Goal: Task Accomplishment & Management: Manage account settings

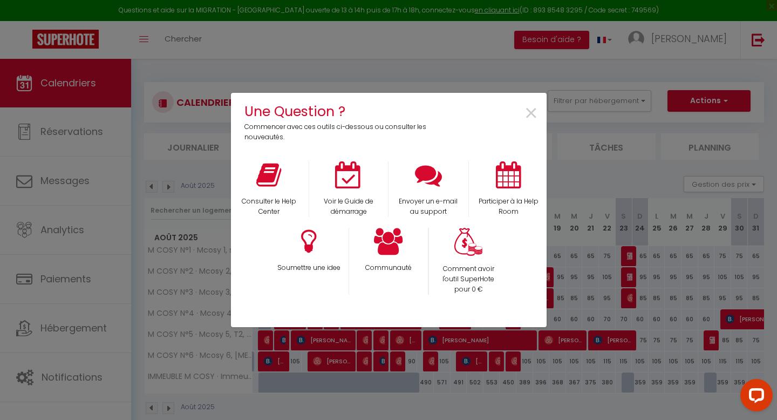
click at [321, 76] on div "Une Question ? Commencer avec ces outils ci-dessous ou consulter les nouveautés…" at bounding box center [389, 210] width 316 height 420
click at [80, 333] on div "Une Question ? Commencer avec ces outils ci-dessous ou consulter les nouveautés…" at bounding box center [388, 210] width 777 height 420
click at [528, 110] on span "×" at bounding box center [531, 114] width 15 height 34
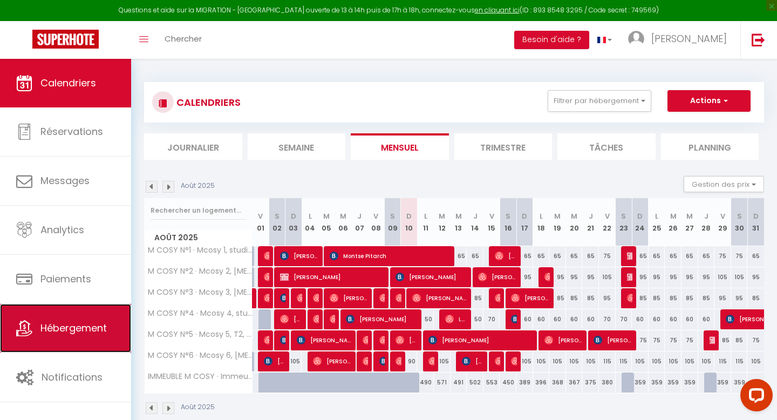
click at [91, 339] on link "Hébergement" at bounding box center [65, 328] width 131 height 49
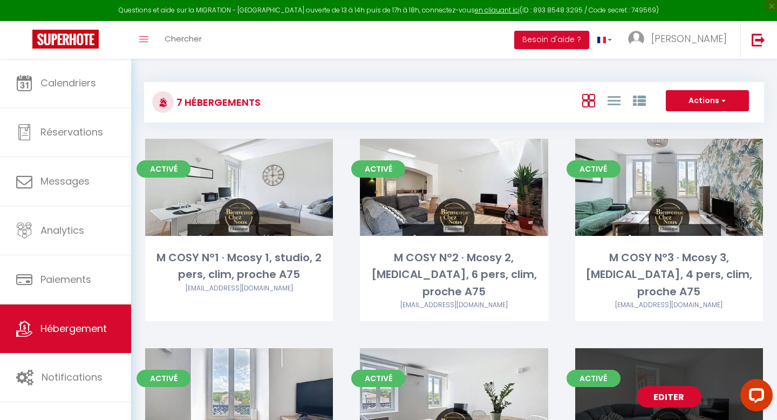
scroll to position [56, 0]
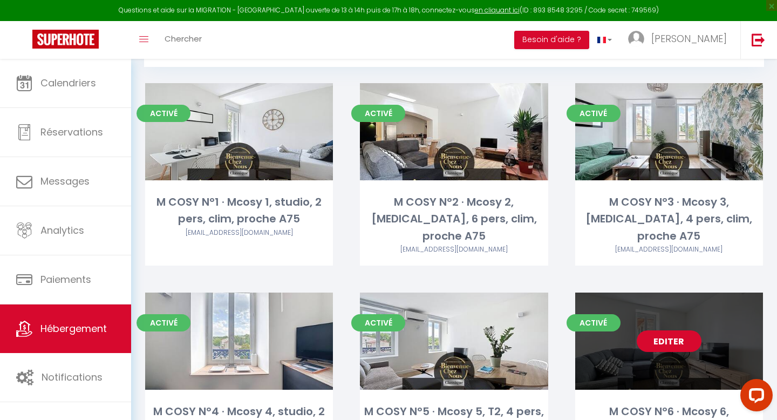
click at [673, 330] on link "Editer" at bounding box center [669, 341] width 65 height 22
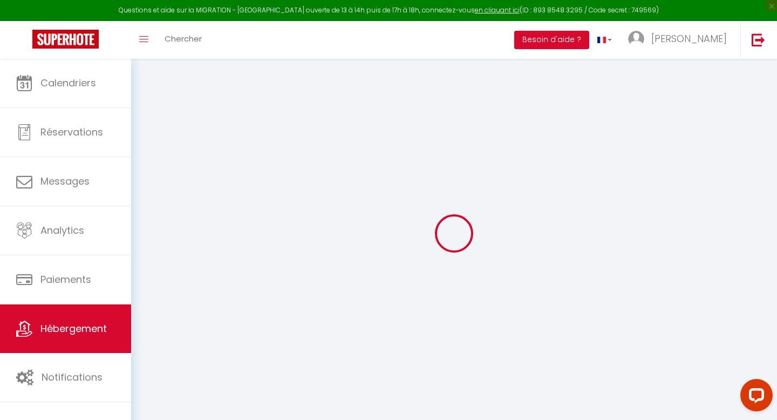
checkbox input "false"
select select "17:00"
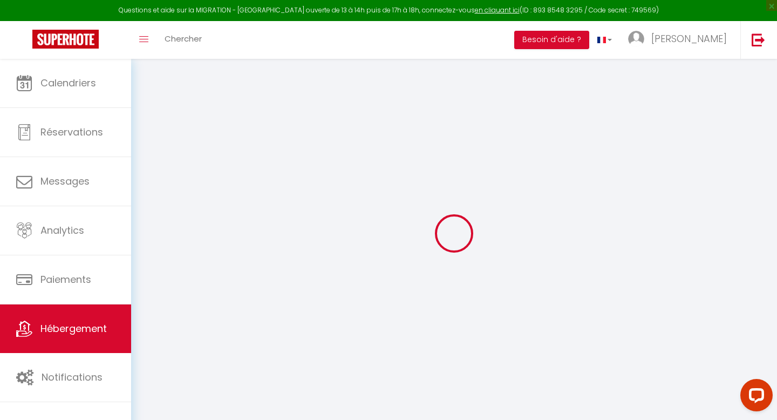
select select "23:45"
select select "11:00"
select select "30"
select select "120"
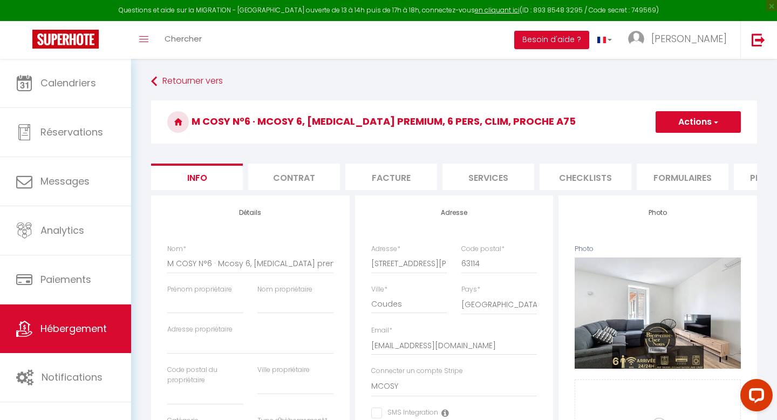
checkbox input "false"
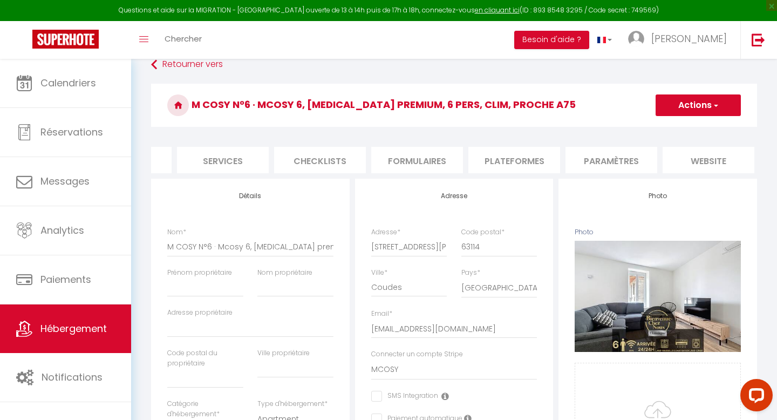
scroll to position [0, 270]
click at [510, 159] on li "Plateformes" at bounding box center [510, 160] width 92 height 26
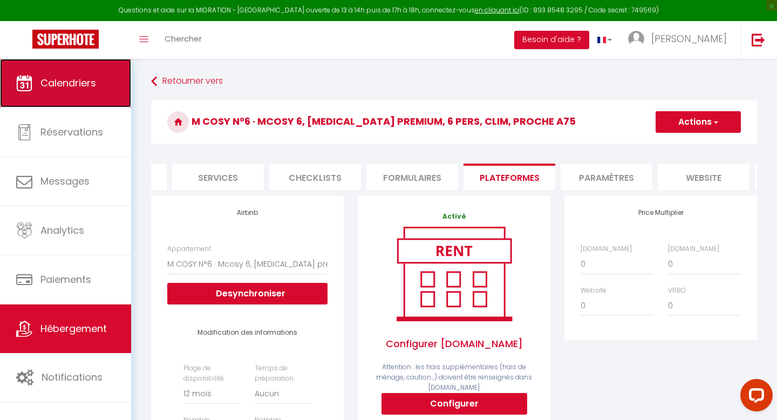
click at [107, 88] on link "Calendriers" at bounding box center [65, 83] width 131 height 49
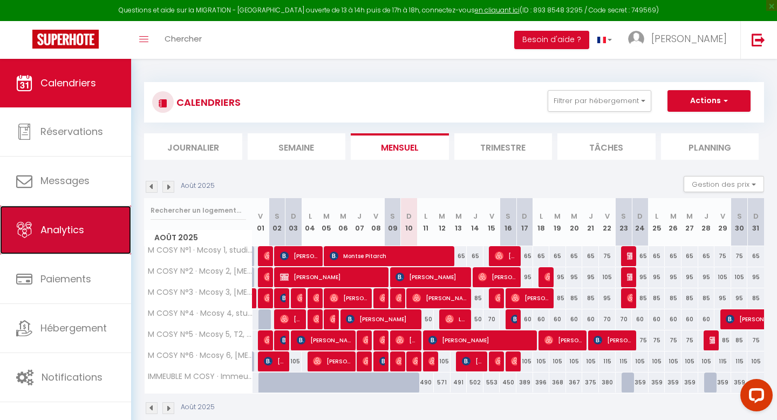
click at [73, 233] on span "Analytics" at bounding box center [62, 229] width 44 height 13
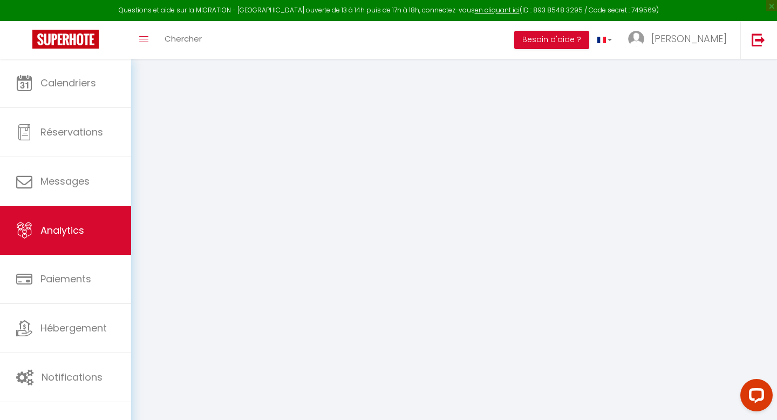
select select "2025"
select select "8"
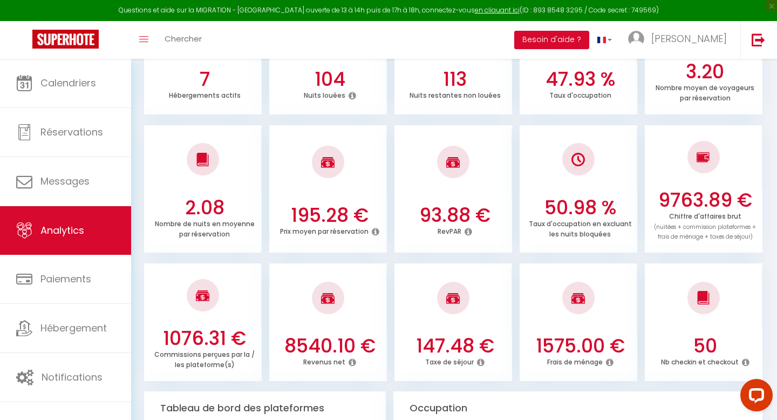
scroll to position [236, 0]
